Goal: Task Accomplishment & Management: Complete application form

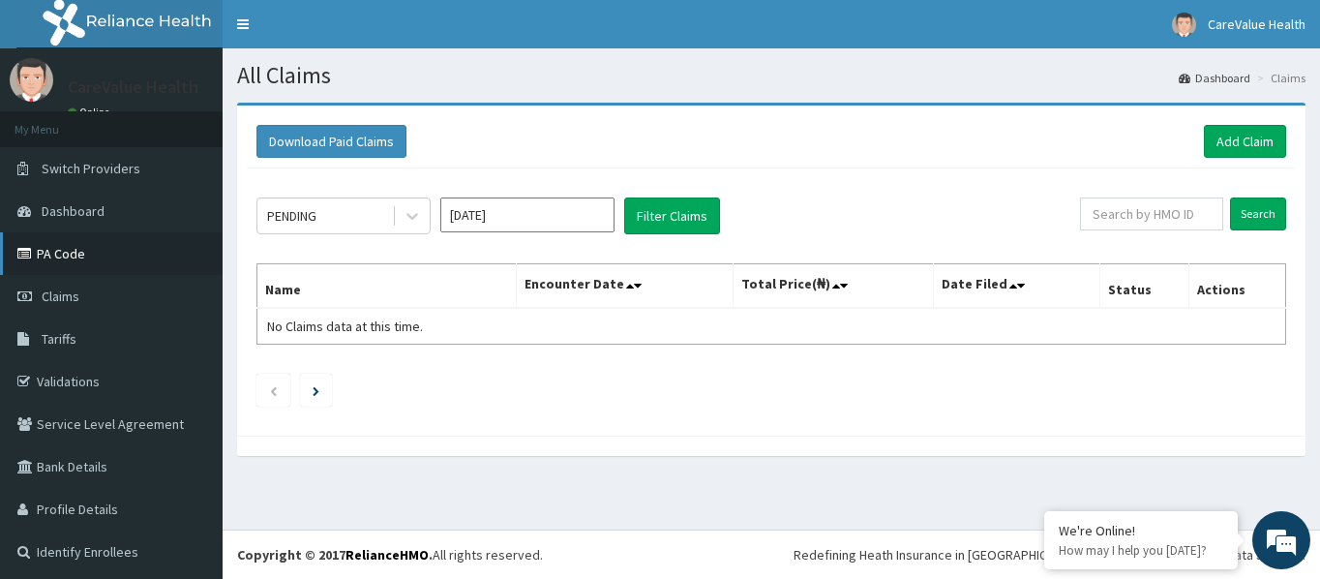
click at [66, 249] on link "PA Code" at bounding box center [111, 253] width 223 height 43
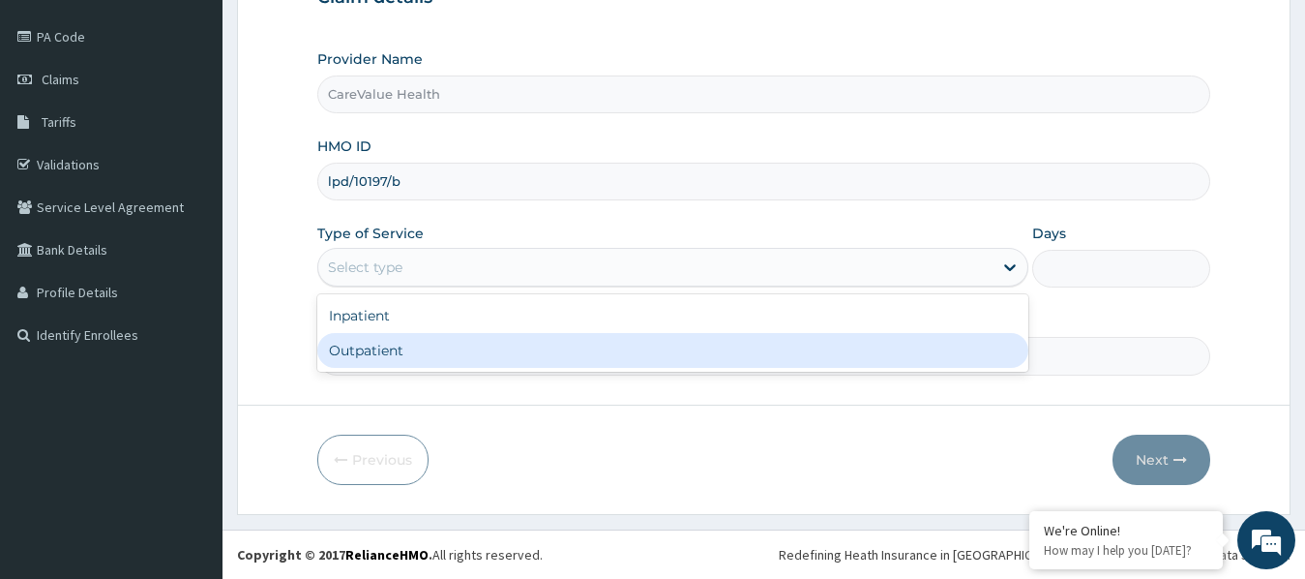
click at [412, 352] on div "Outpatient" at bounding box center [673, 350] width 712 height 35
type input "1"
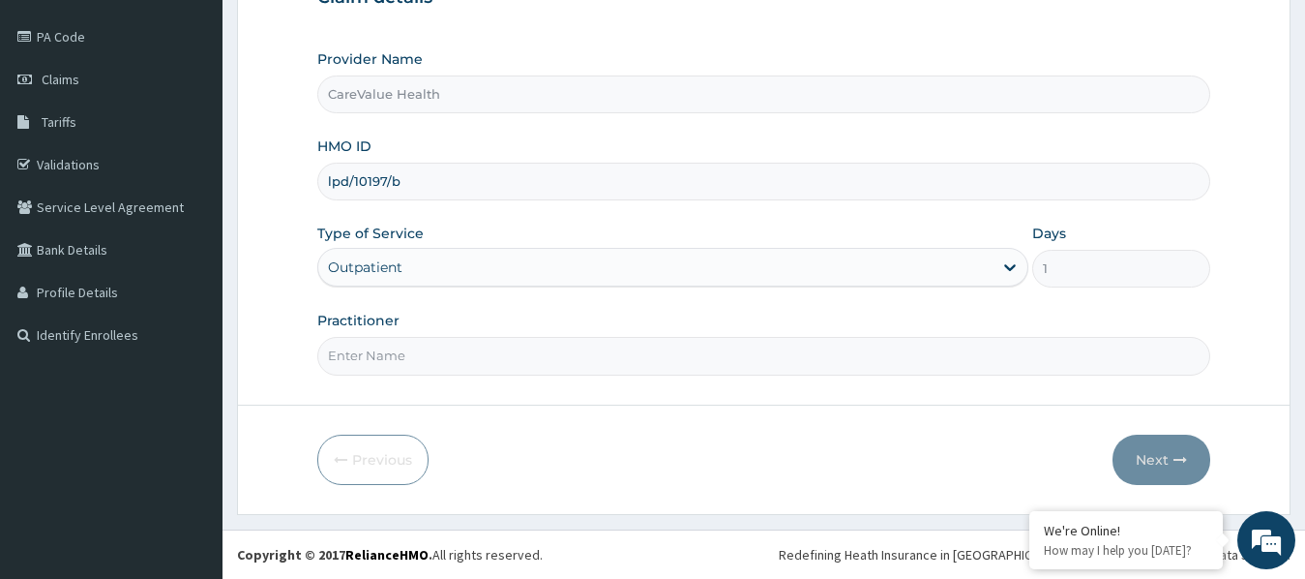
click at [407, 352] on input "Practitioner" at bounding box center [764, 356] width 894 height 38
type input "gg"
click at [1155, 446] on button "Next" at bounding box center [1162, 460] width 98 height 50
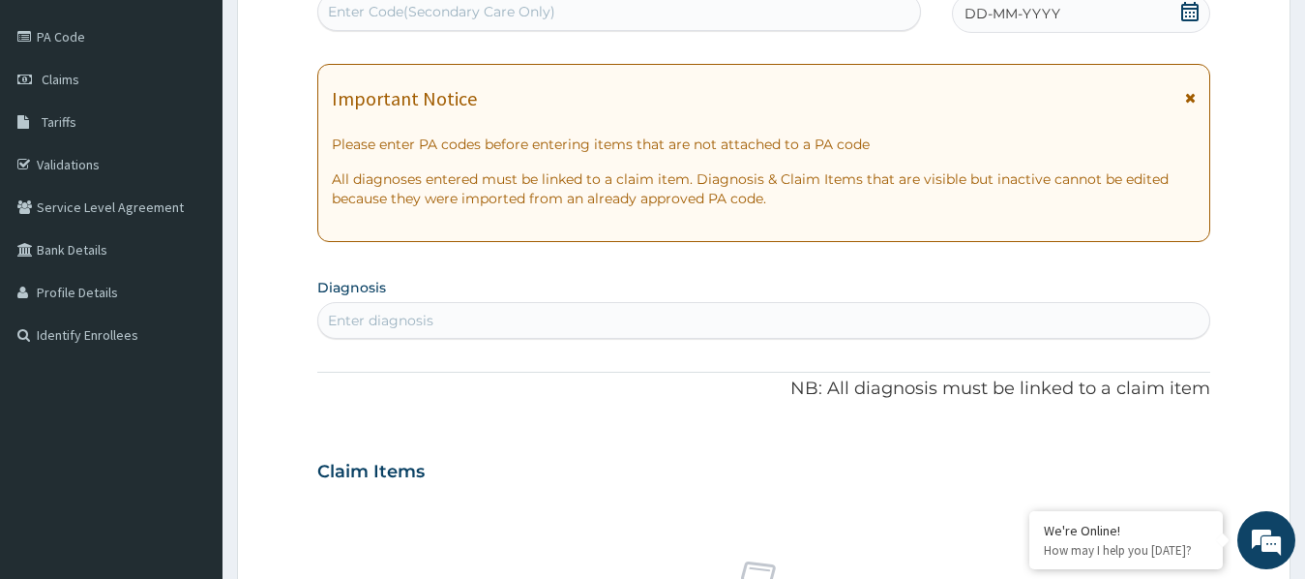
scroll to position [120, 0]
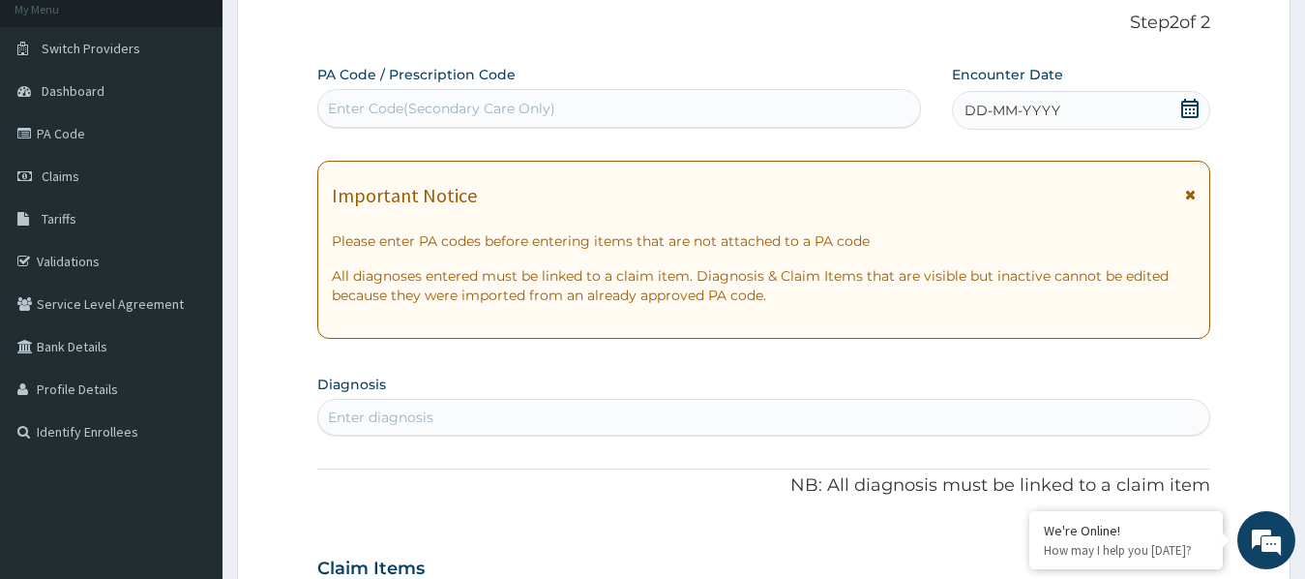
click at [1201, 119] on div "DD-MM-YYYY" at bounding box center [1081, 110] width 259 height 39
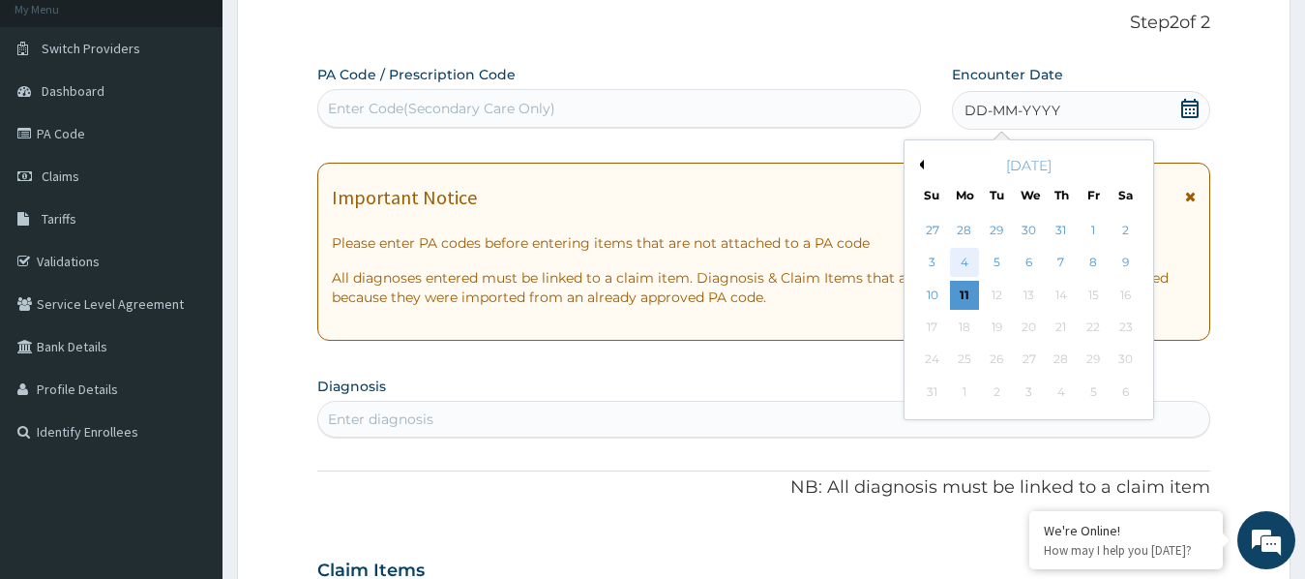
click at [958, 252] on div "4" at bounding box center [964, 263] width 29 height 29
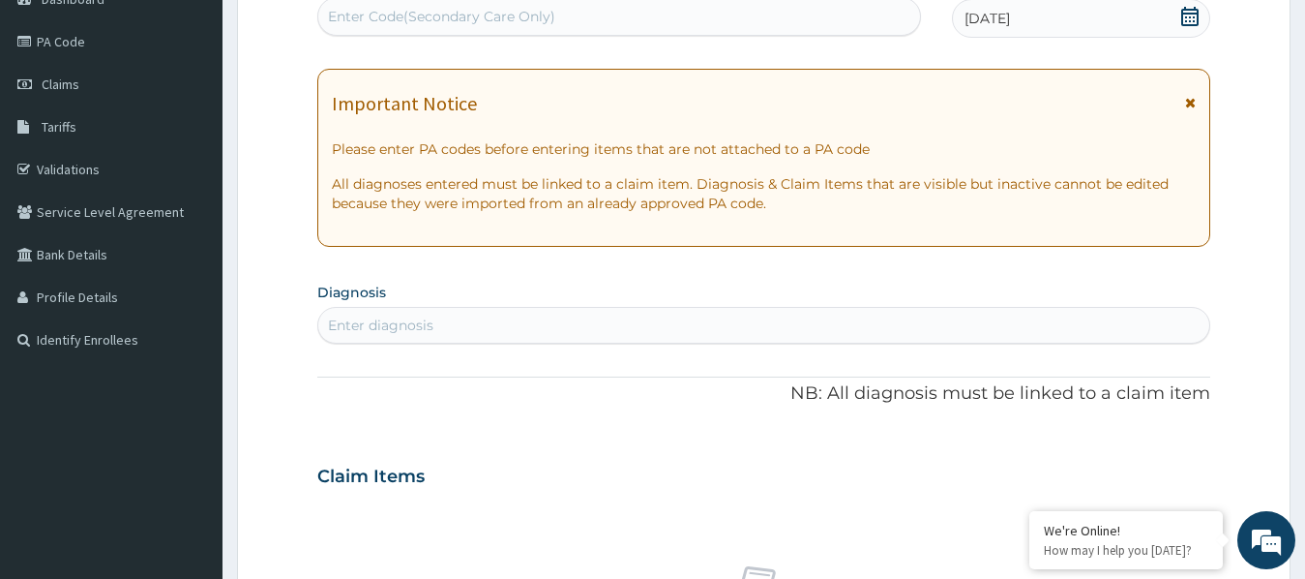
scroll to position [217, 0]
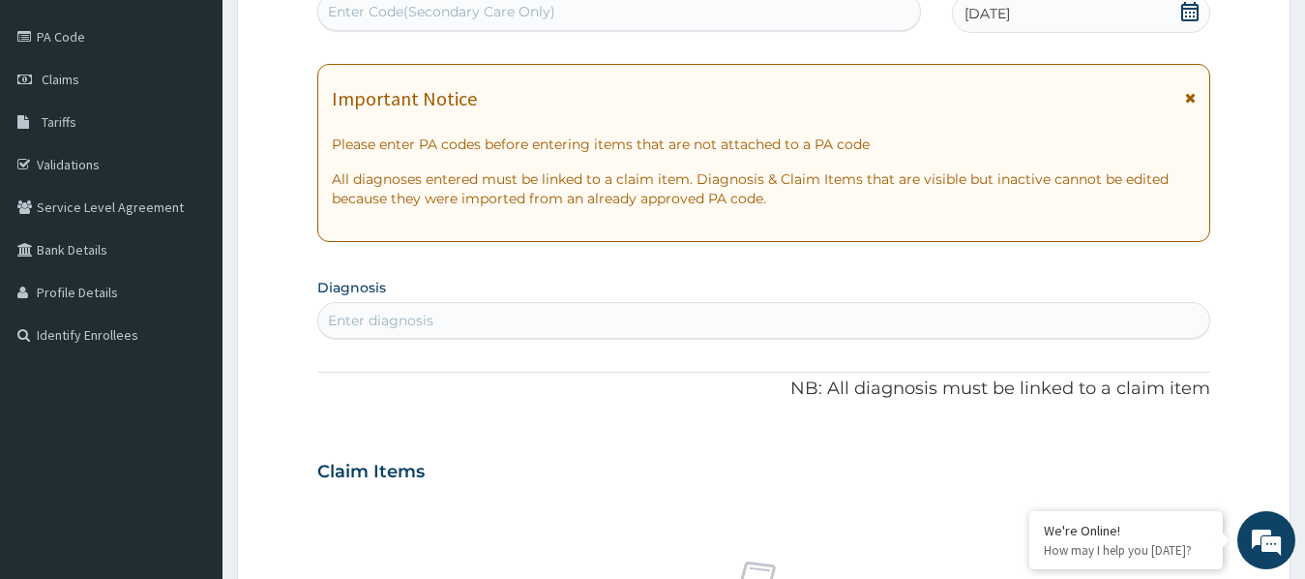
click at [545, 304] on div "Enter diagnosis" at bounding box center [764, 320] width 894 height 37
type input "malar"
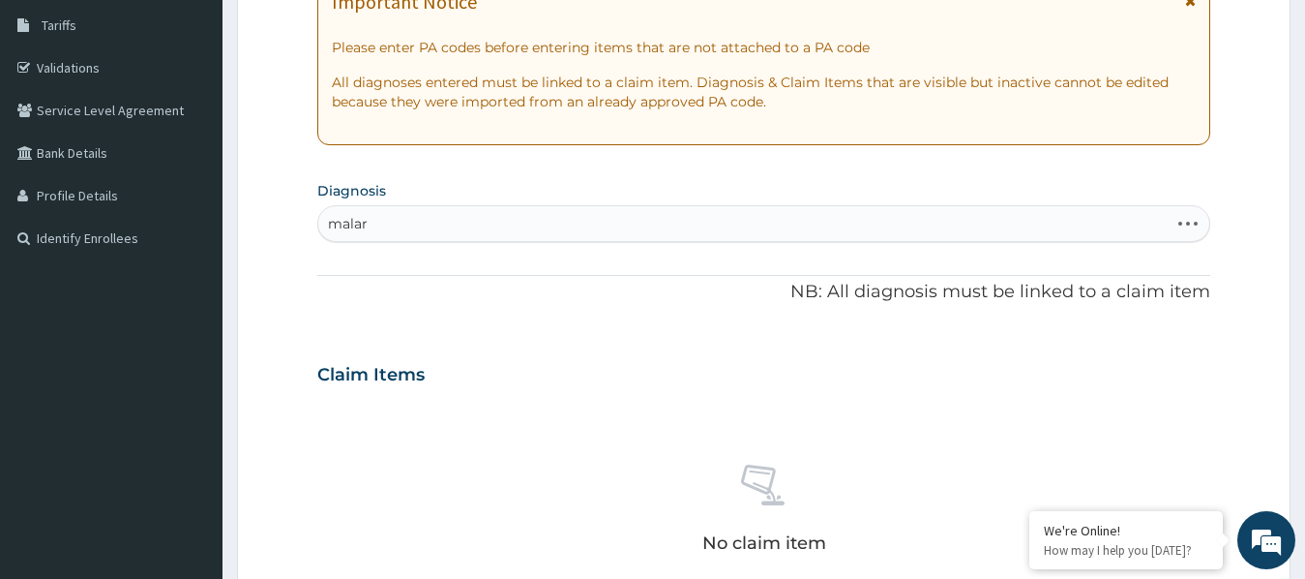
scroll to position [410, 0]
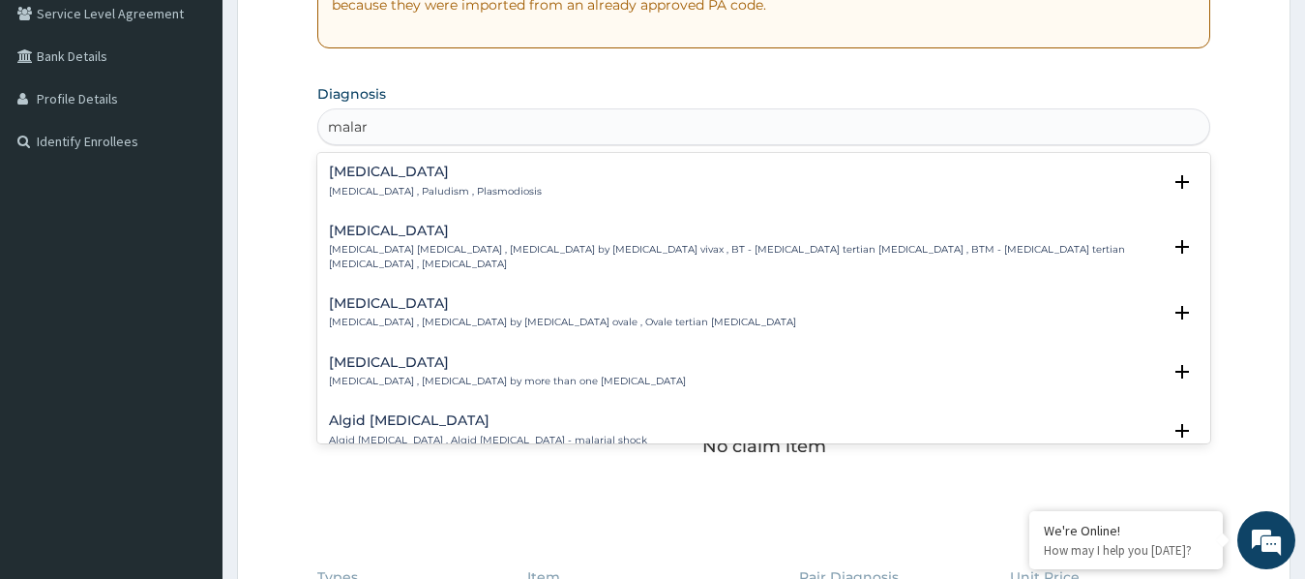
click at [468, 162] on div "Malaria Malaria , Paludism , Plasmodiosis Select Status Query Query covers susp…" at bounding box center [764, 186] width 894 height 59
click at [468, 183] on div "Malaria Malaria , Paludism , Plasmodiosis" at bounding box center [435, 182] width 213 height 34
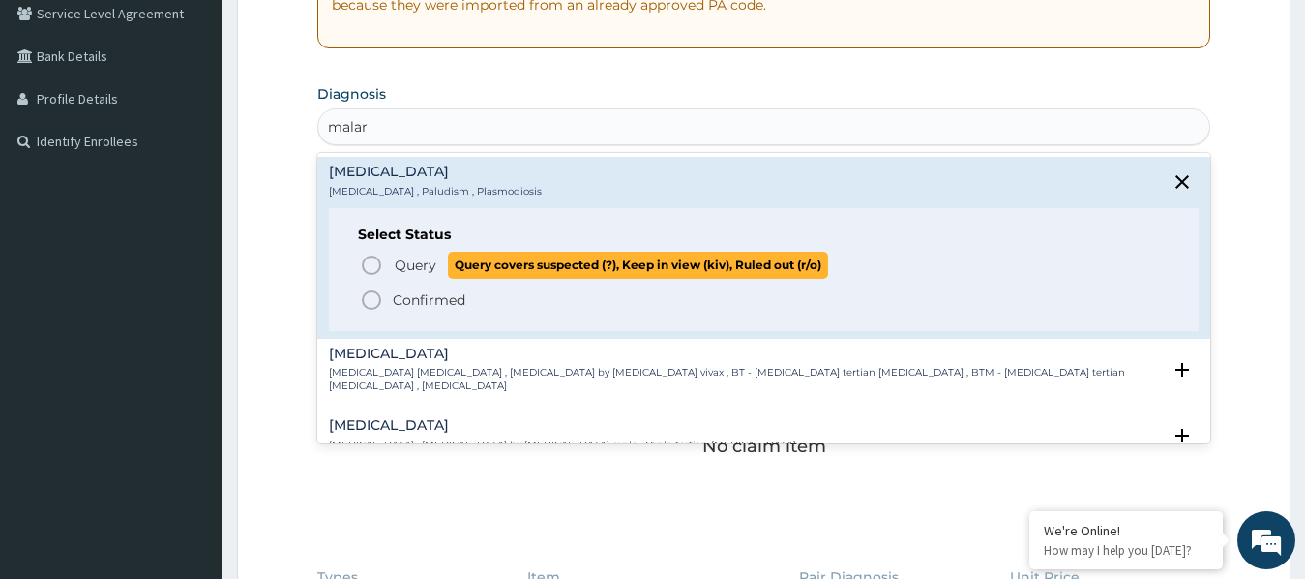
click at [375, 254] on icon "status option query" at bounding box center [371, 265] width 23 height 23
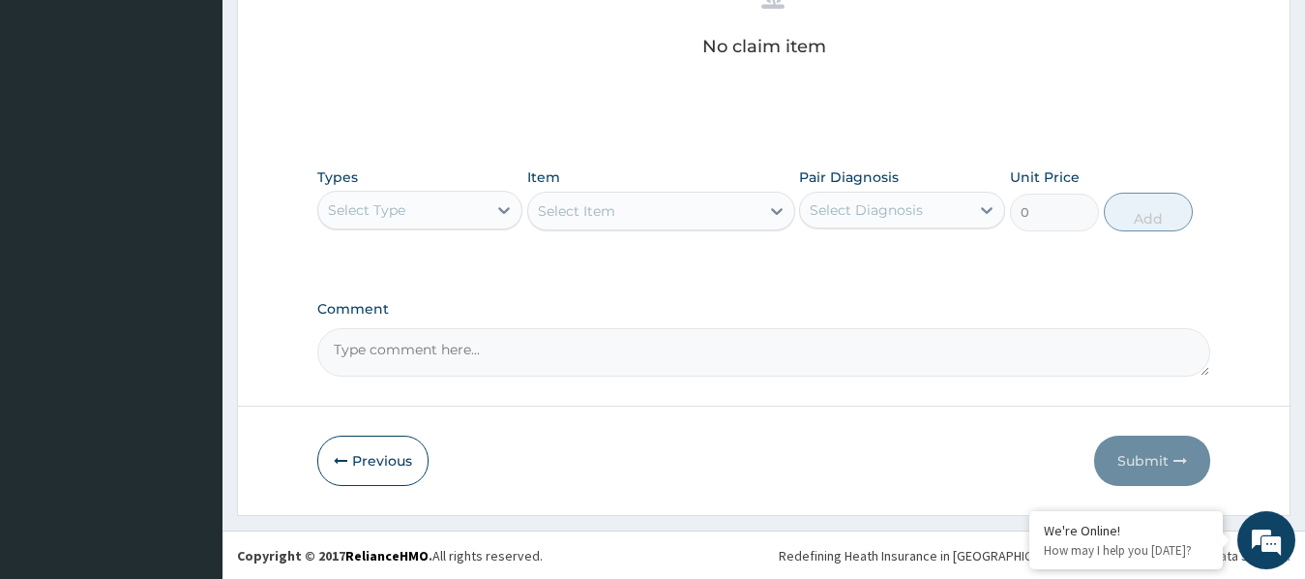
scroll to position [817, 0]
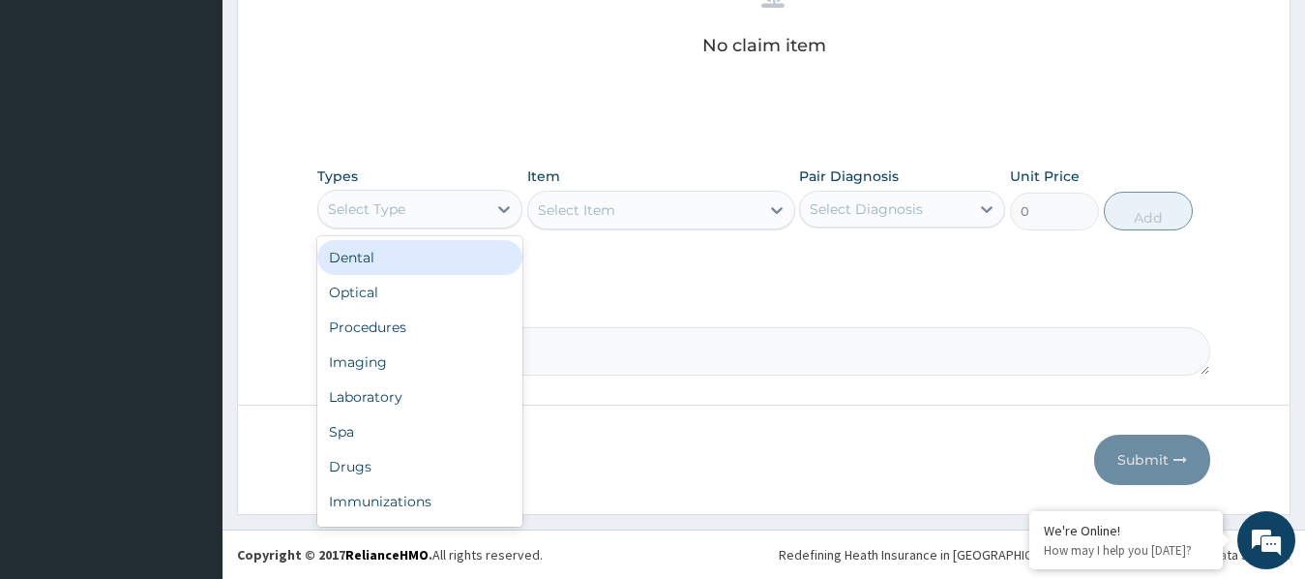
click at [439, 225] on div "Select Type" at bounding box center [420, 209] width 206 height 39
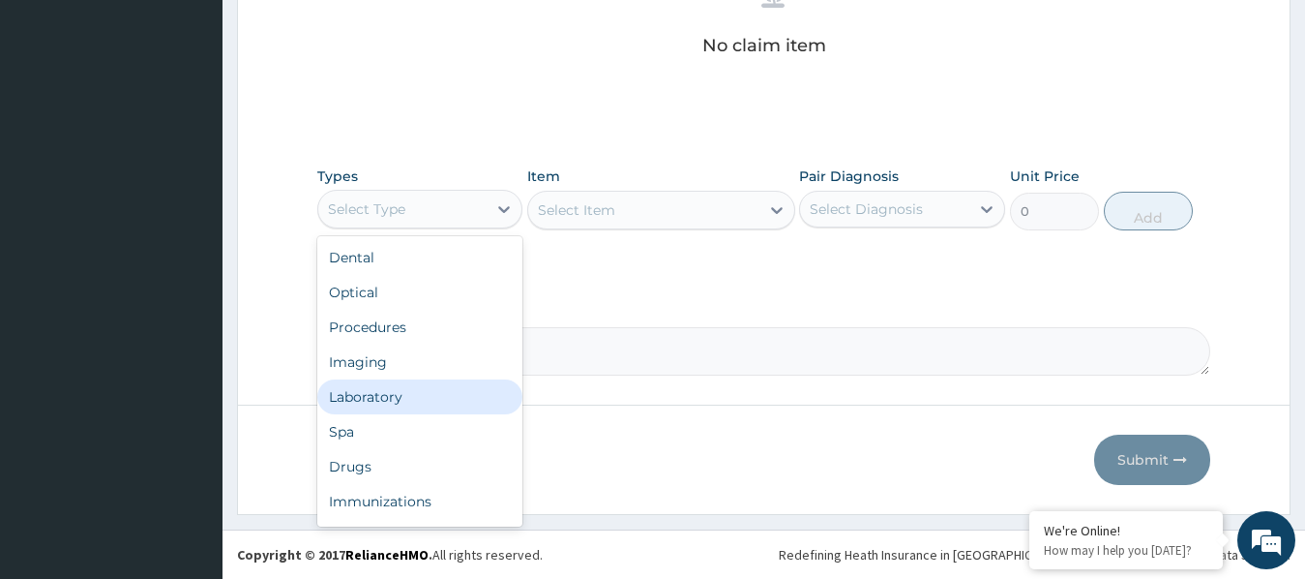
click at [394, 397] on div "Laboratory" at bounding box center [420, 396] width 206 height 35
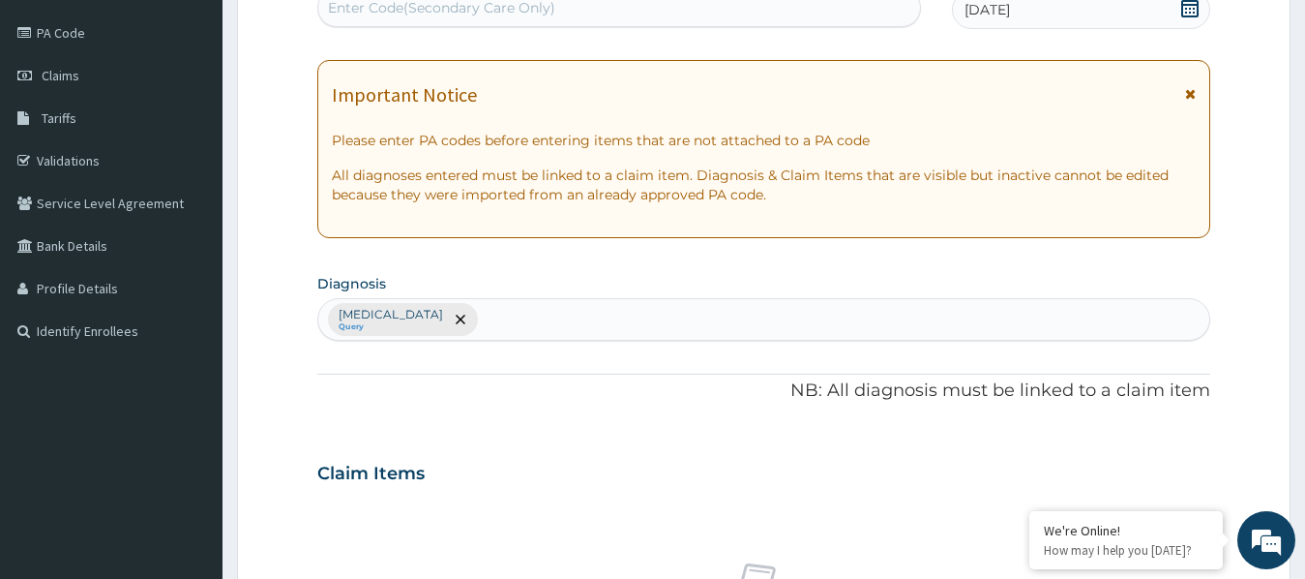
scroll to position [0, 0]
